Goal: Task Accomplishment & Management: Use online tool/utility

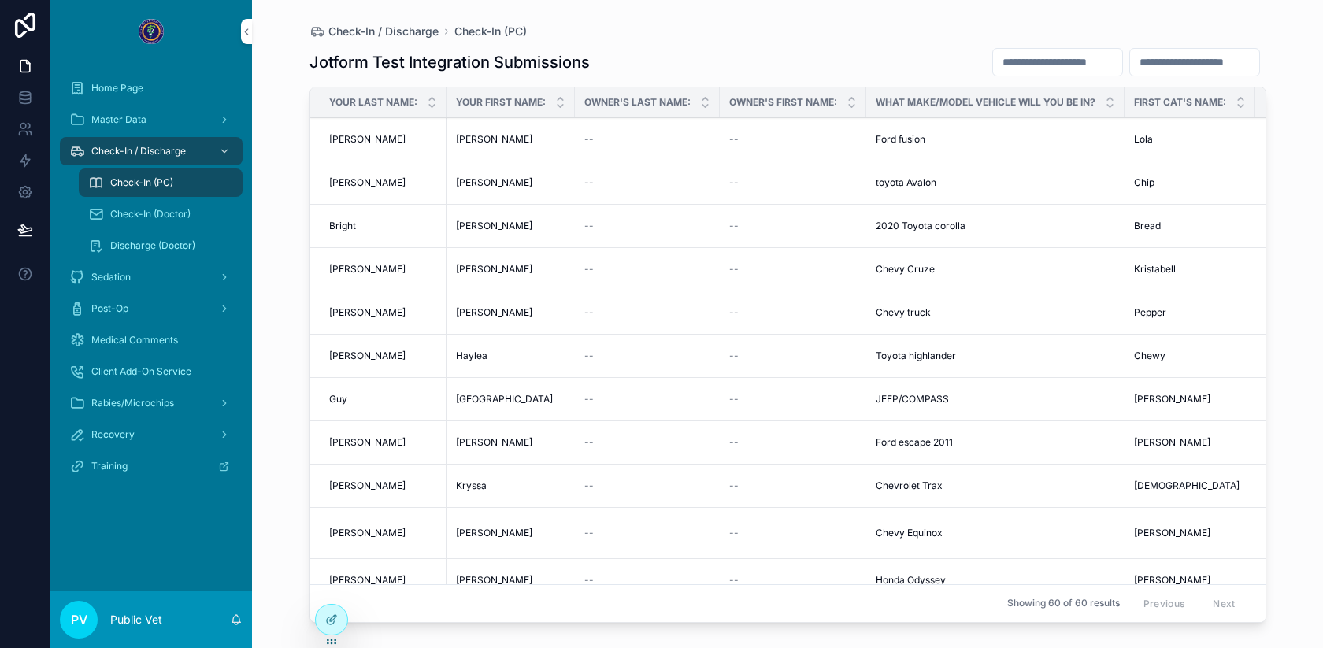
click at [126, 204] on div "Check-In (Doctor)" at bounding box center [160, 214] width 145 height 25
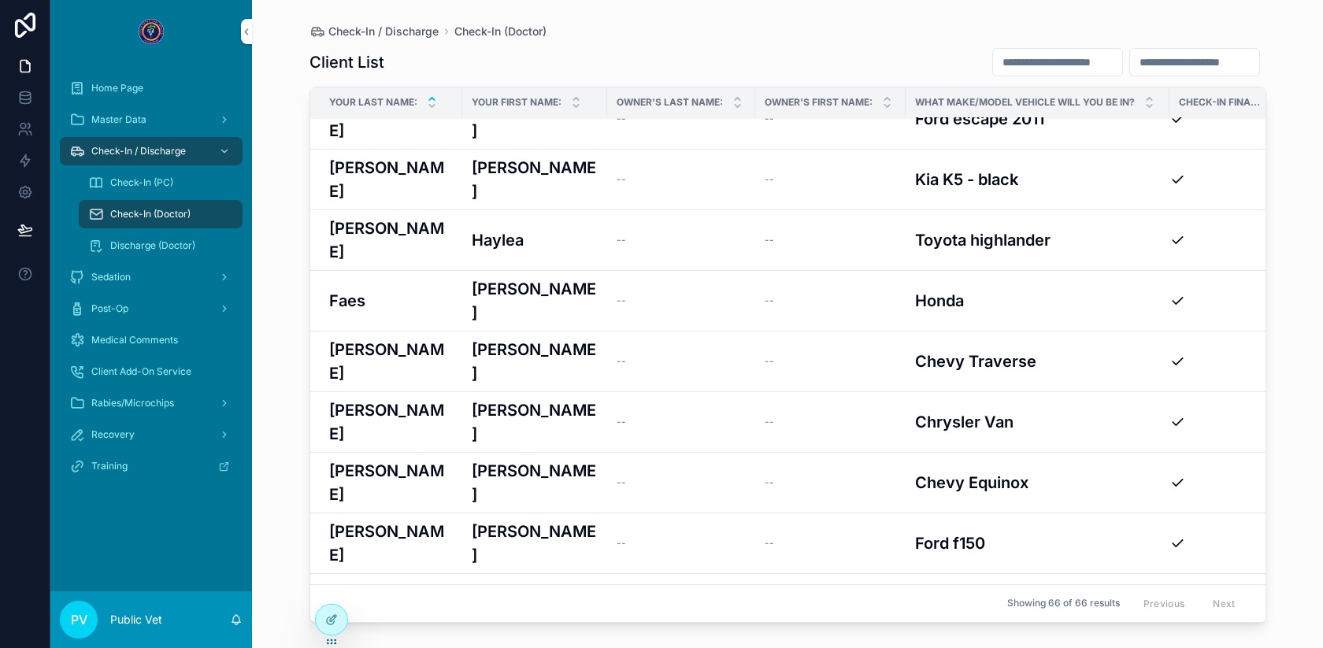
scroll to position [544, 0]
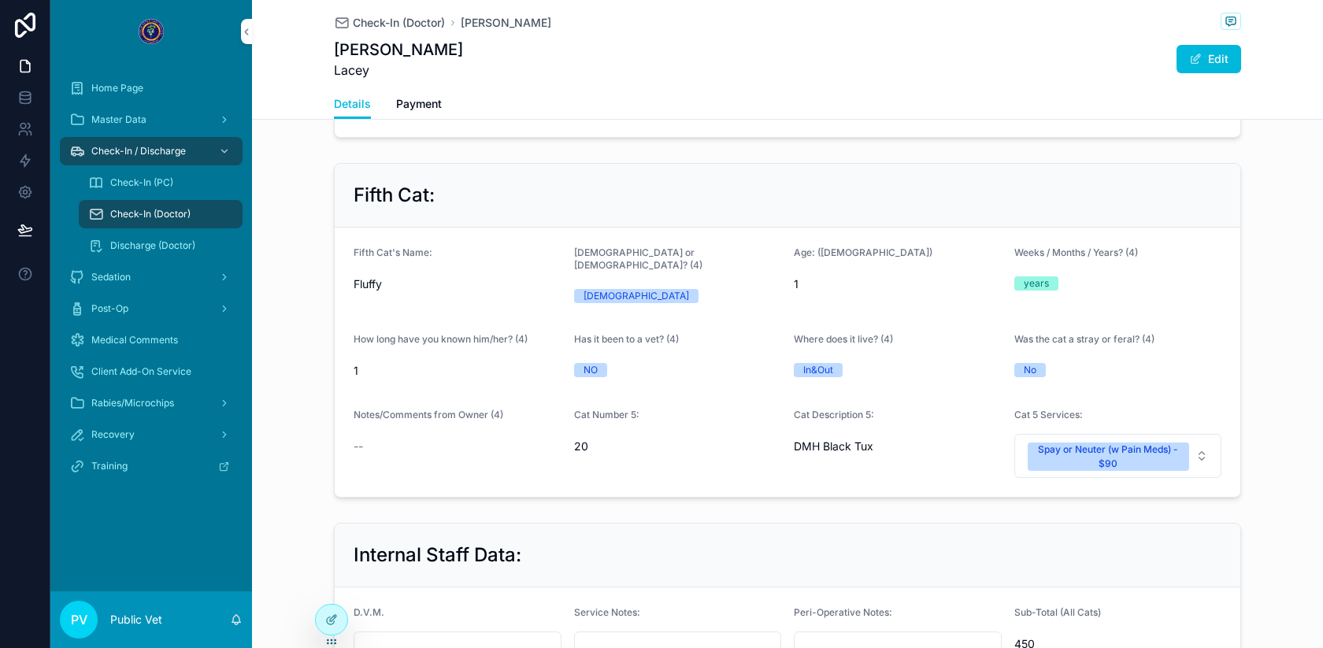
scroll to position [2337, 0]
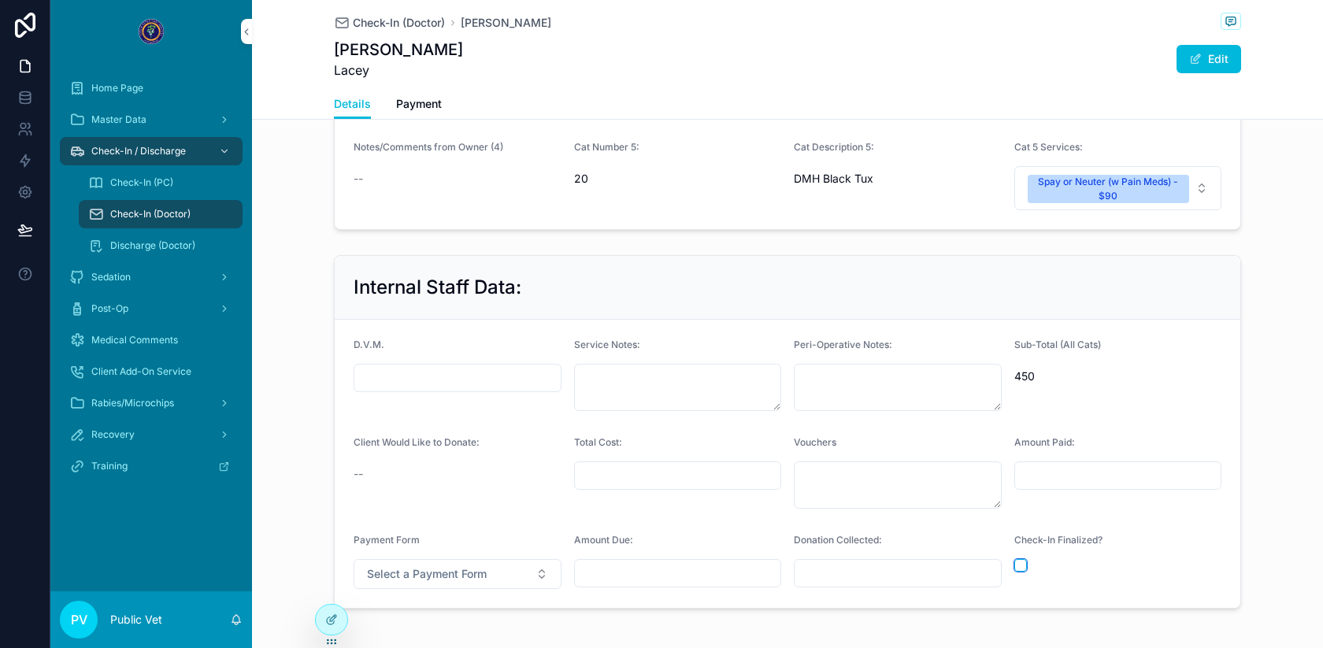
click at [1025, 559] on button "scrollable content" at bounding box center [1021, 565] width 13 height 13
click at [413, 22] on span "Check-In (Doctor)" at bounding box center [399, 23] width 92 height 16
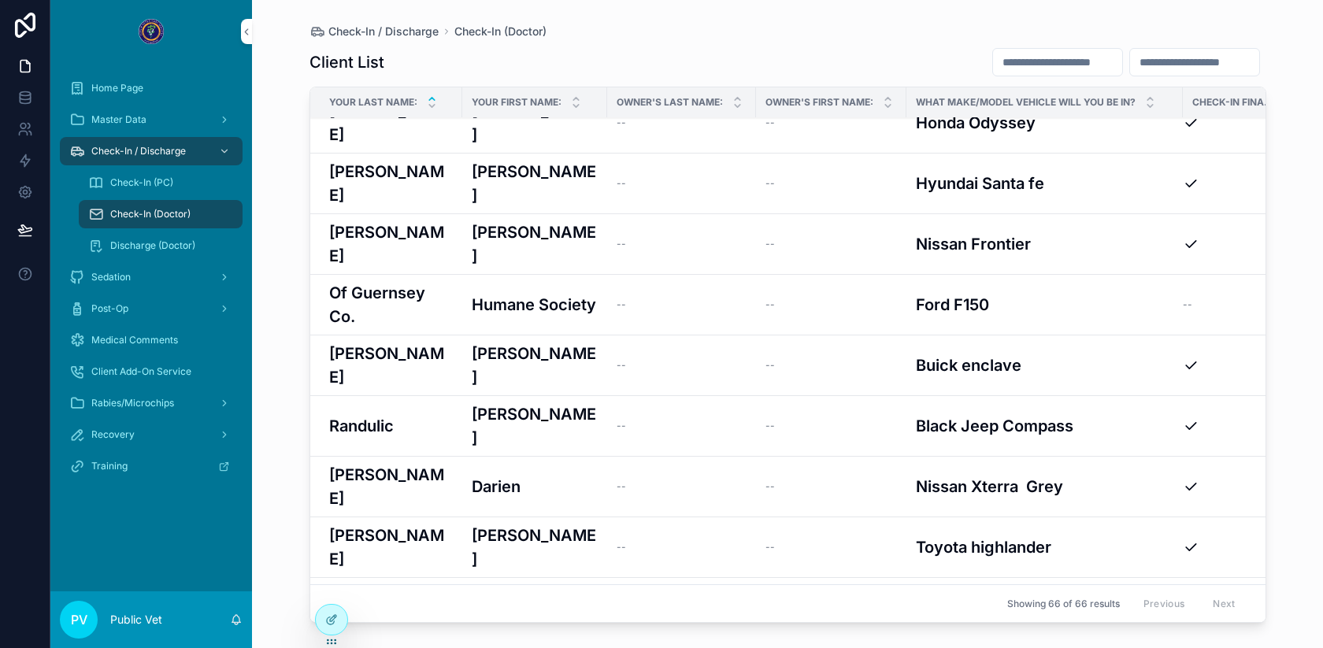
scroll to position [1788, 0]
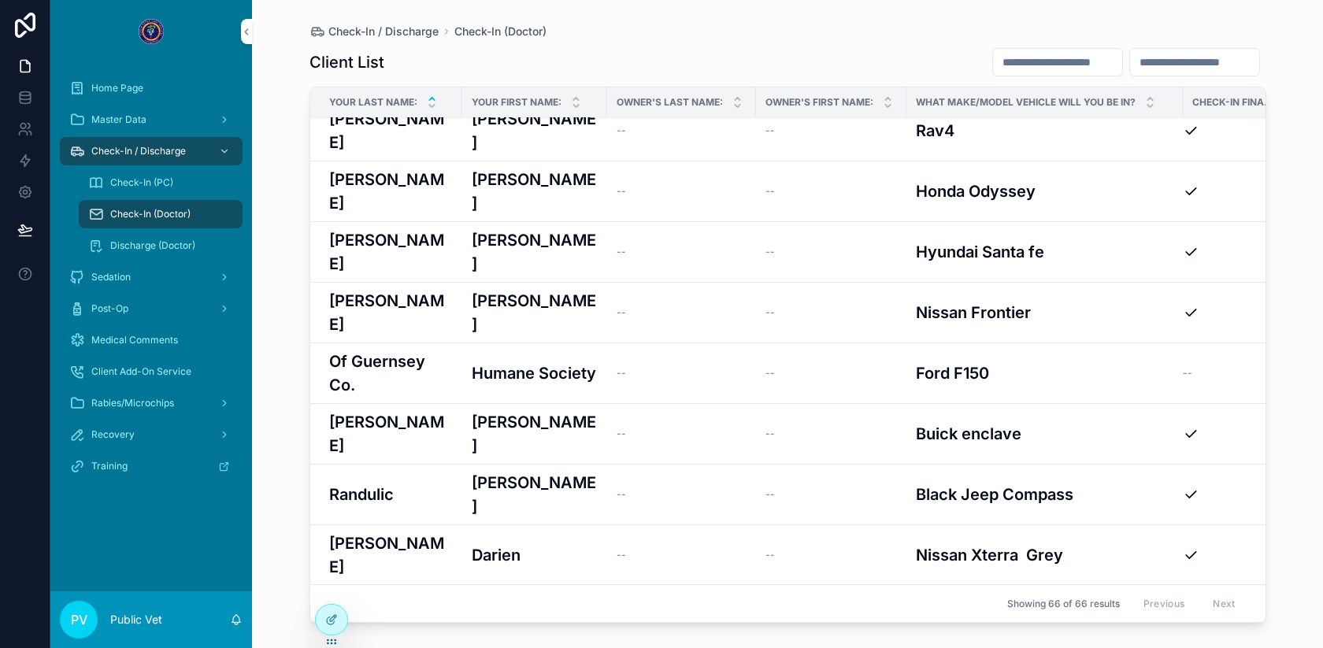
click at [707, 367] on div "--" at bounding box center [682, 373] width 130 height 13
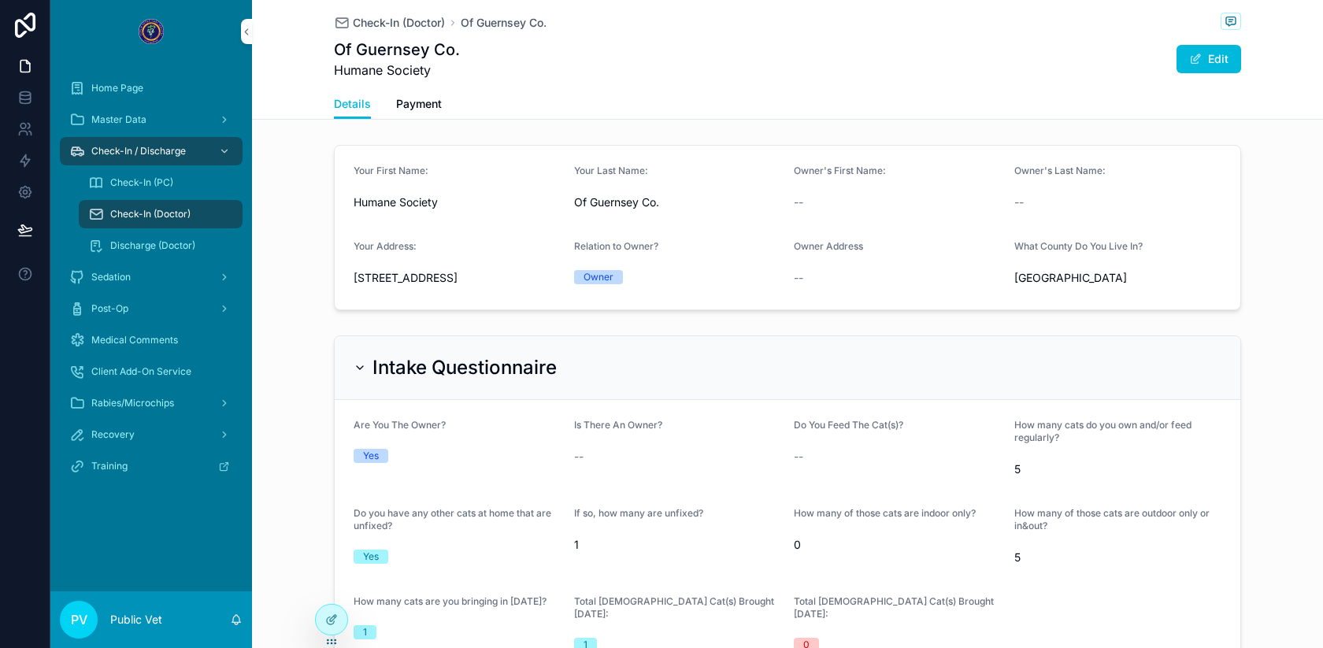
scroll to position [941, 0]
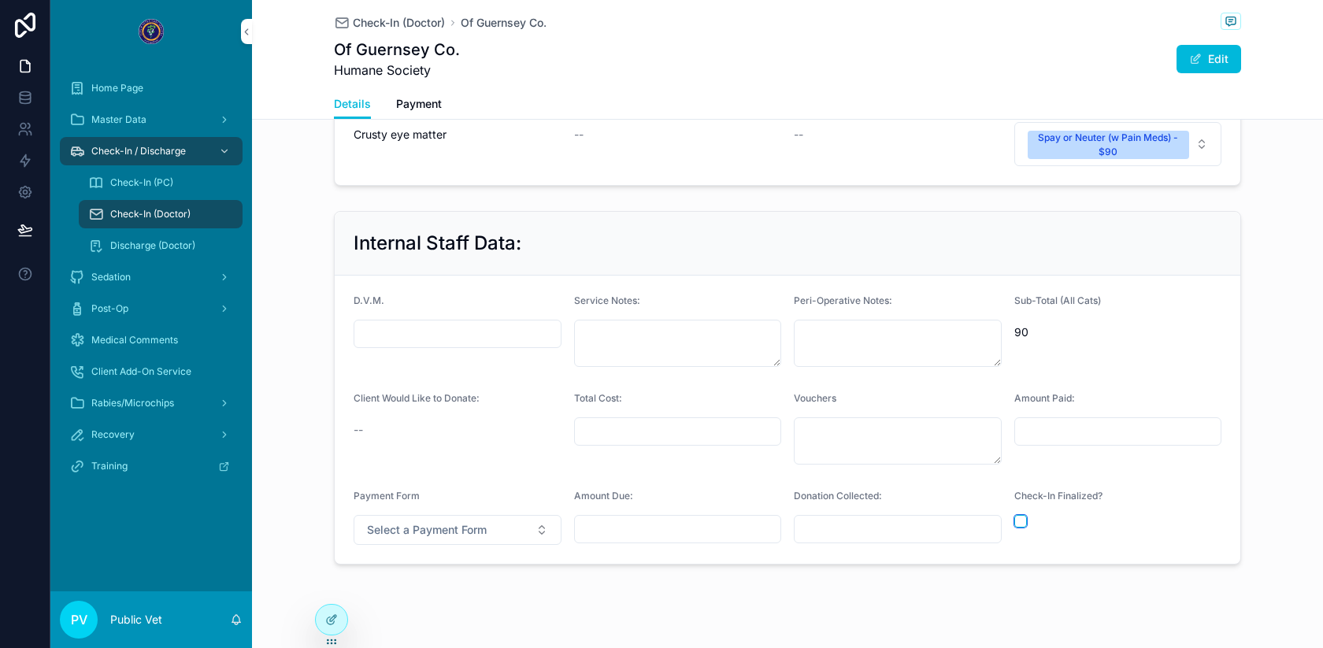
click at [1017, 515] on button "scrollable content" at bounding box center [1021, 521] width 13 height 13
click at [415, 24] on span "Check-In (Doctor)" at bounding box center [399, 23] width 92 height 16
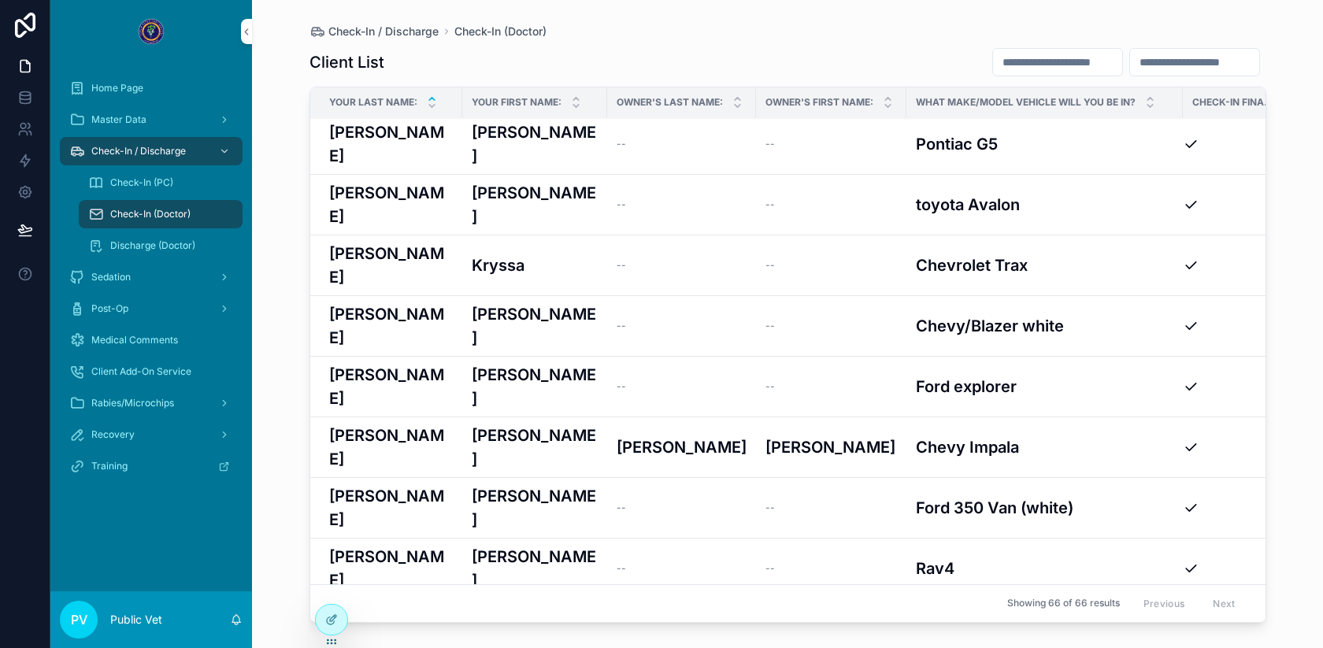
scroll to position [1384, 0]
